Goal: Information Seeking & Learning: Find specific page/section

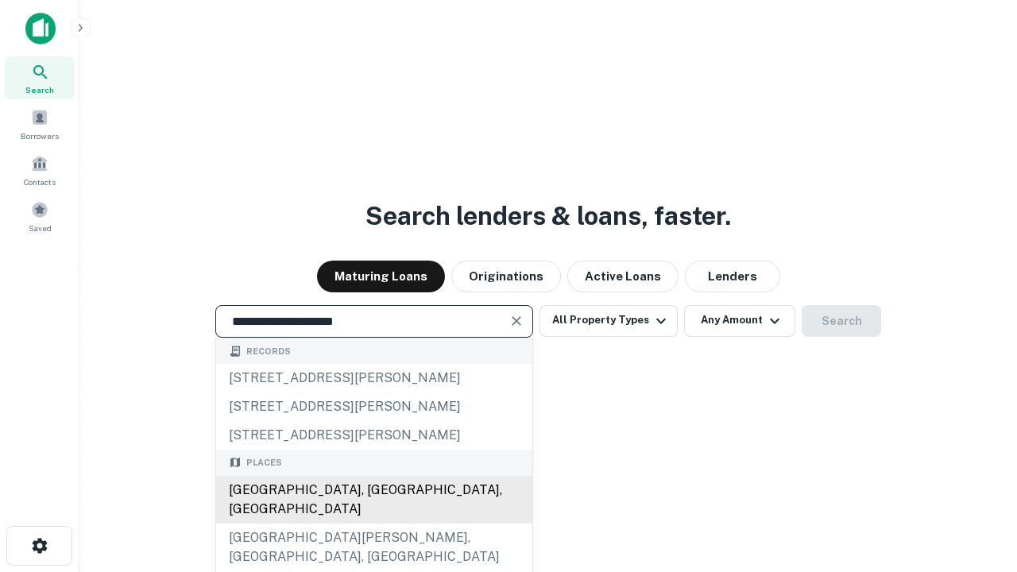
click at [373, 523] on div "[GEOGRAPHIC_DATA], [GEOGRAPHIC_DATA], [GEOGRAPHIC_DATA]" at bounding box center [374, 500] width 316 height 48
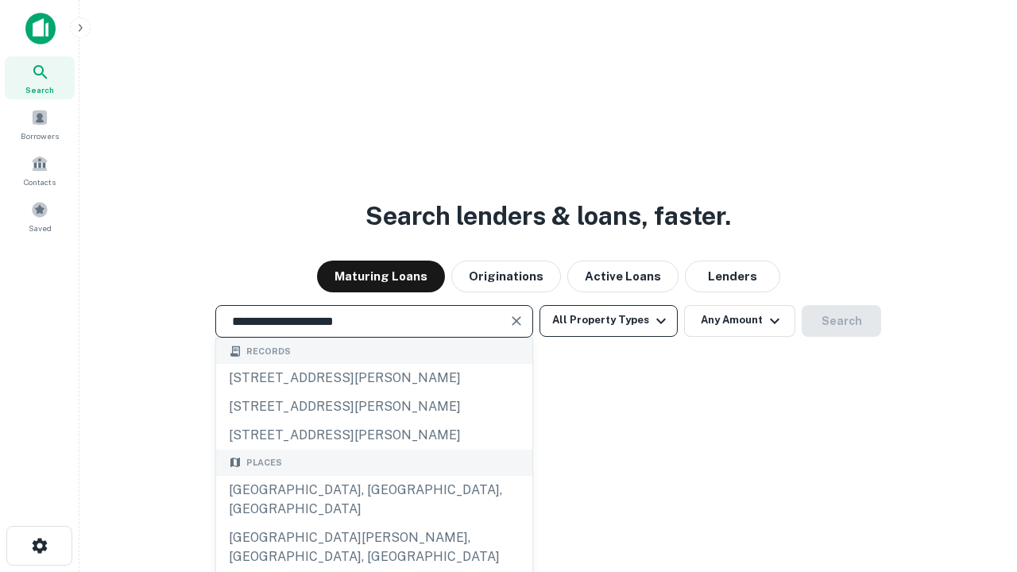
type input "**********"
click at [608, 320] on button "All Property Types" at bounding box center [608, 321] width 138 height 32
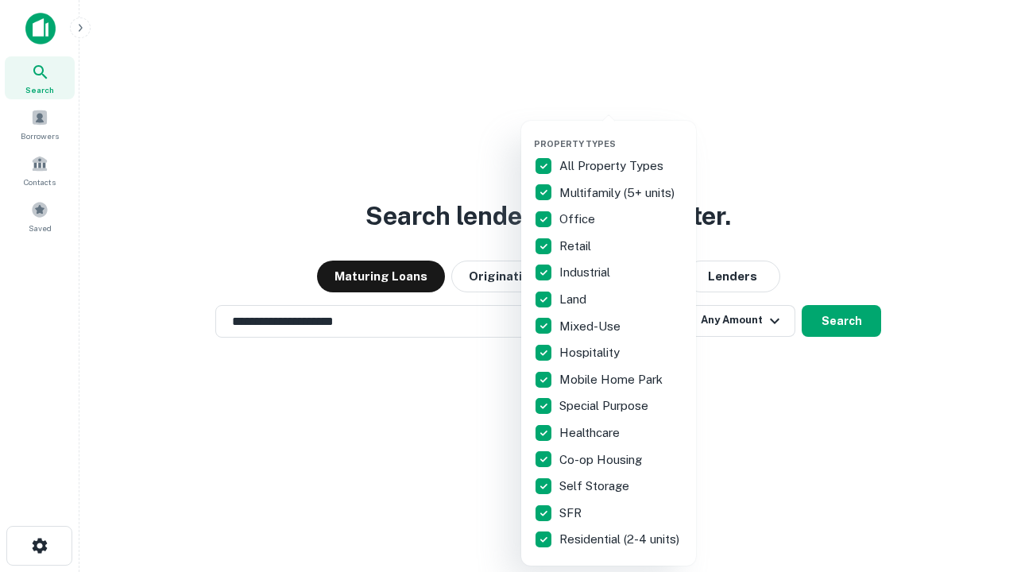
click at [621, 133] on button "button" at bounding box center [621, 133] width 175 height 1
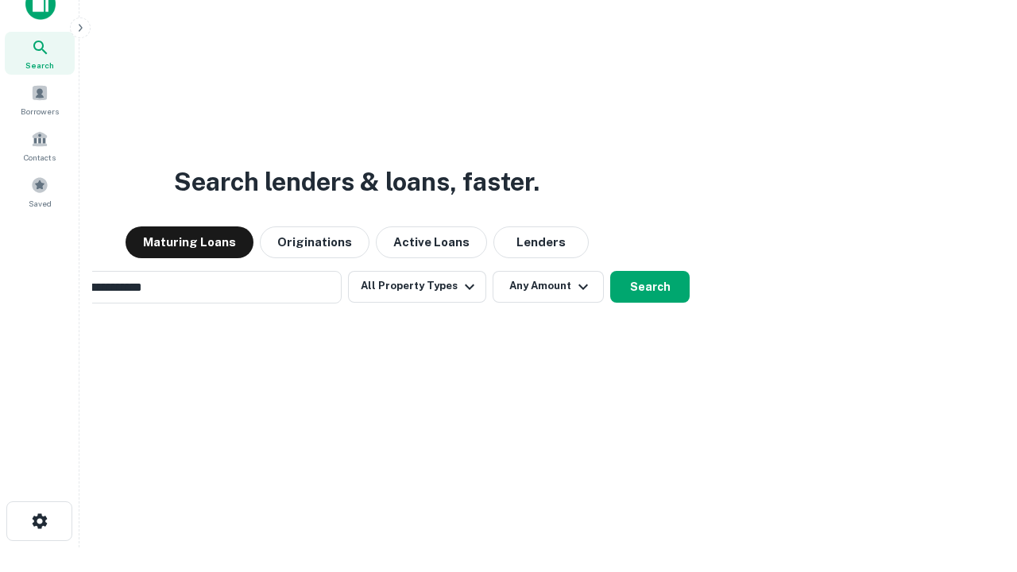
scroll to position [114, 450]
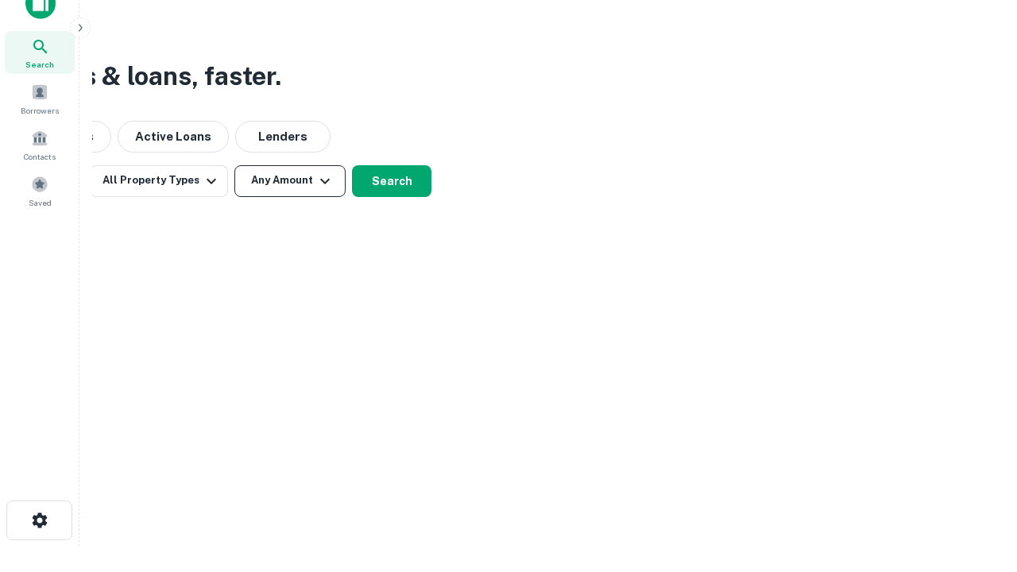
click at [290, 180] on button "Any Amount" at bounding box center [289, 181] width 111 height 32
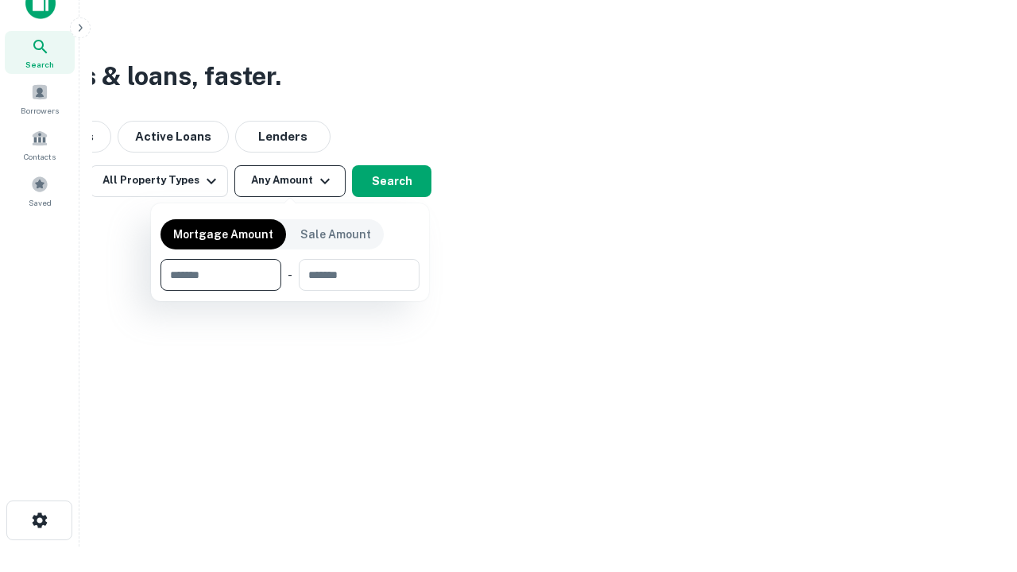
type input "*******"
click at [290, 291] on button "button" at bounding box center [289, 291] width 259 height 1
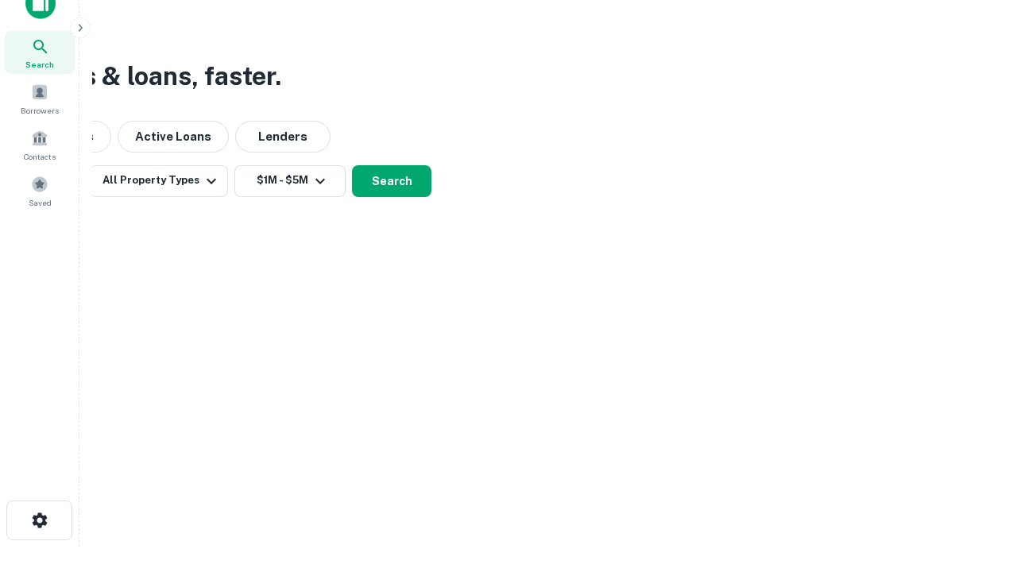
scroll to position [10, 293]
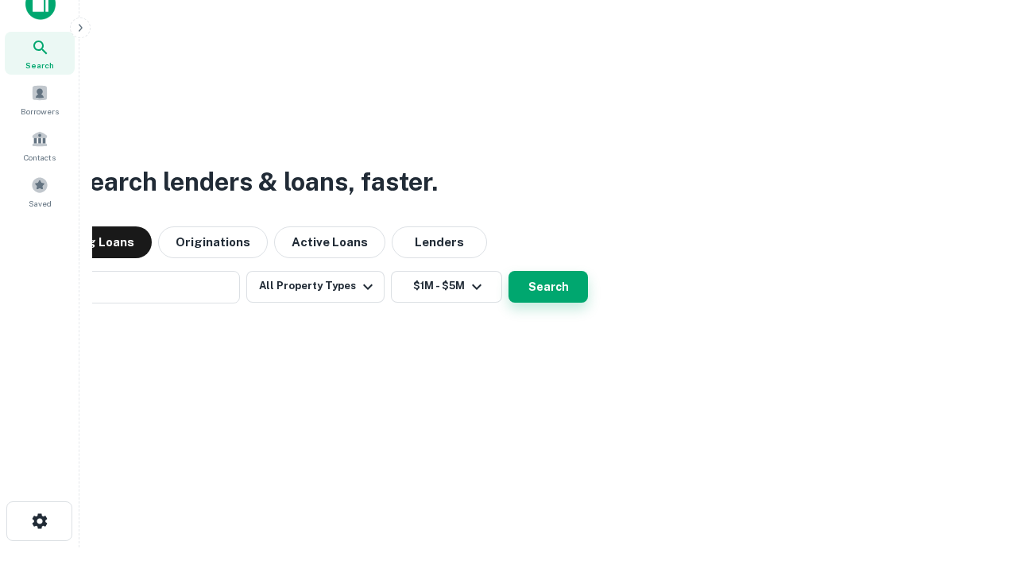
click at [508, 271] on button "Search" at bounding box center [547, 287] width 79 height 32
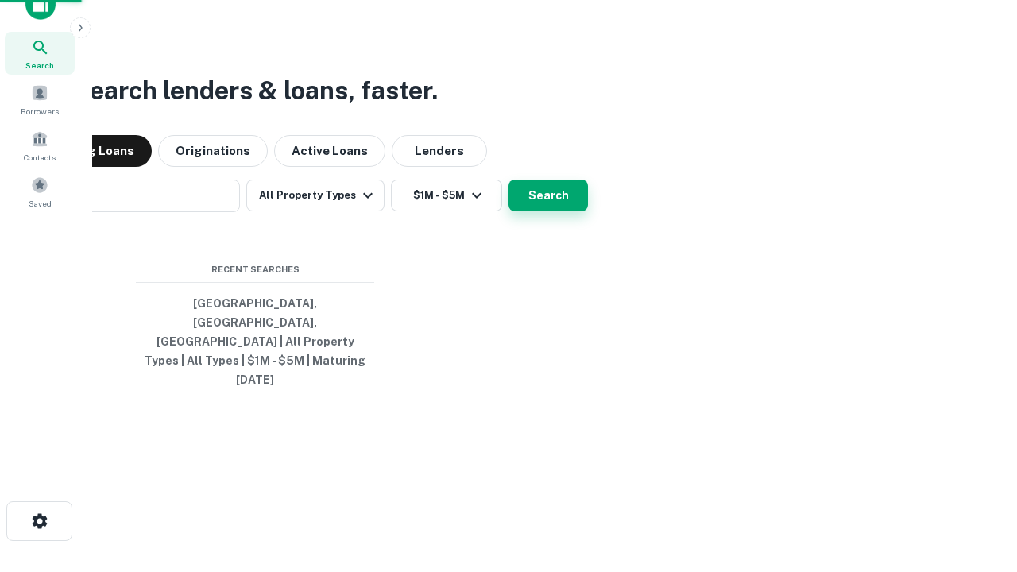
scroll to position [42, 450]
